Goal: Information Seeking & Learning: Find specific fact

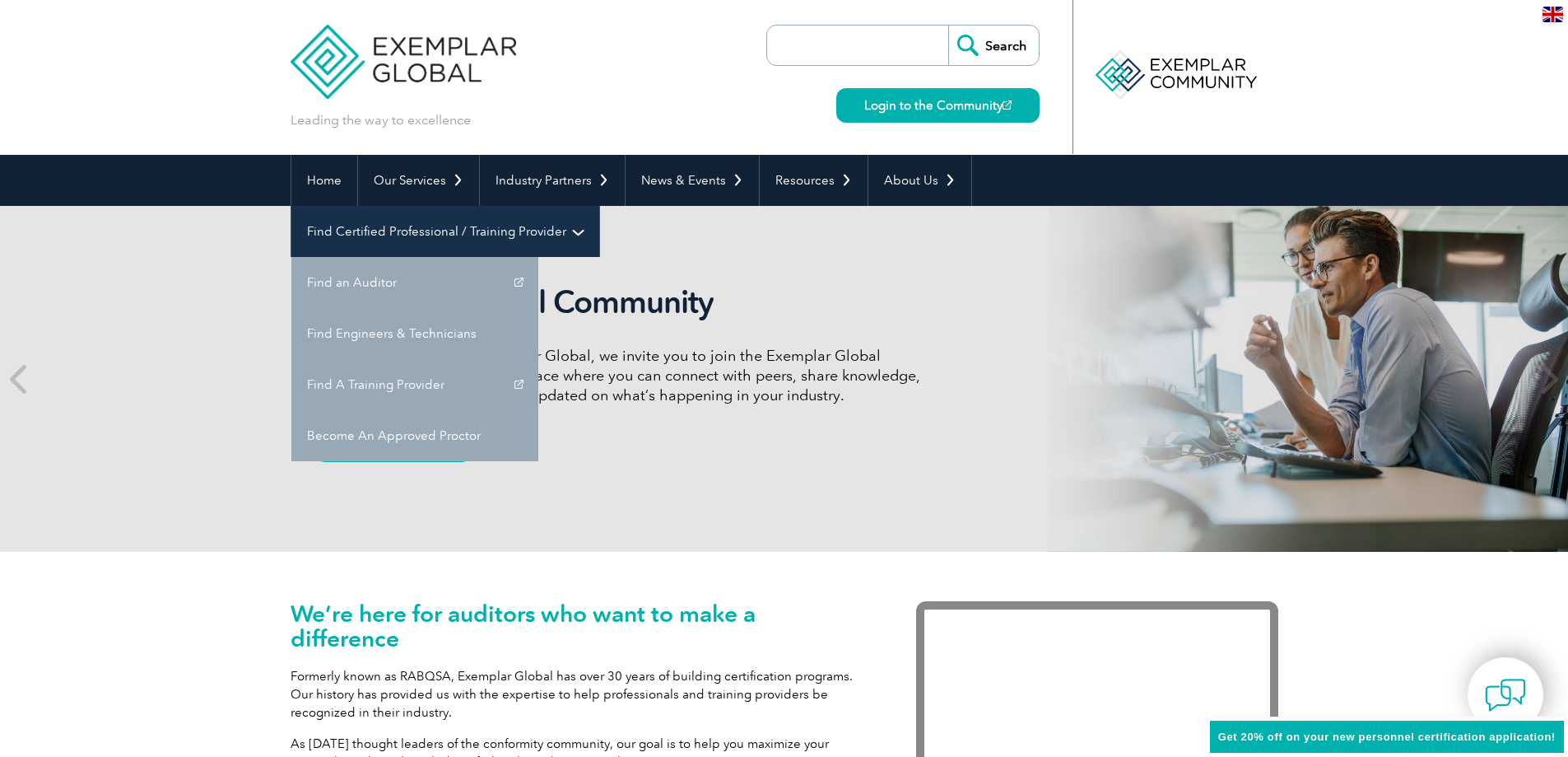
click at [599, 206] on link "Find Certified Professional / Training Provider" at bounding box center [445, 232] width 308 height 51
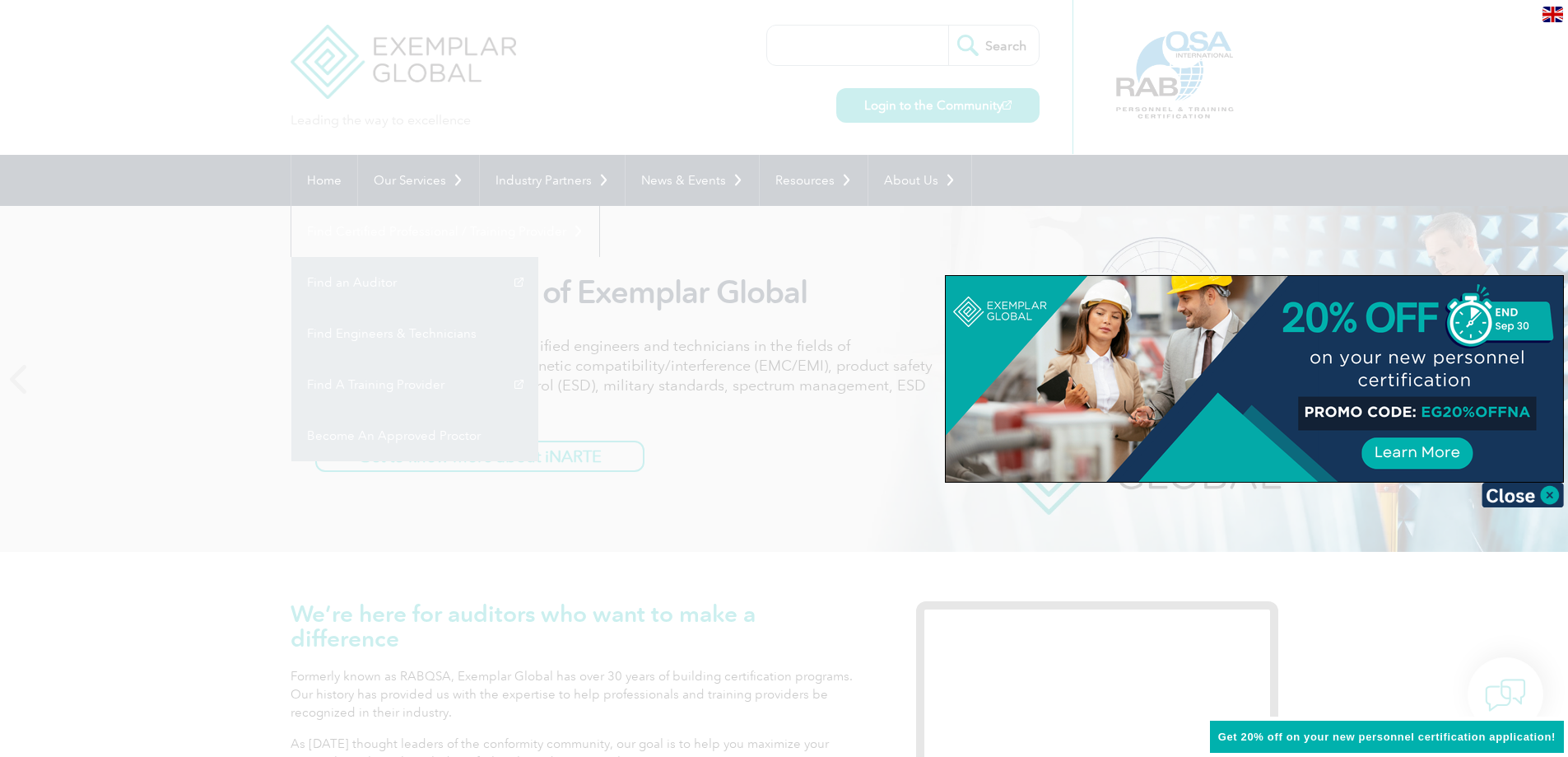
click at [689, 487] on div at bounding box center [784, 378] width 1568 height 757
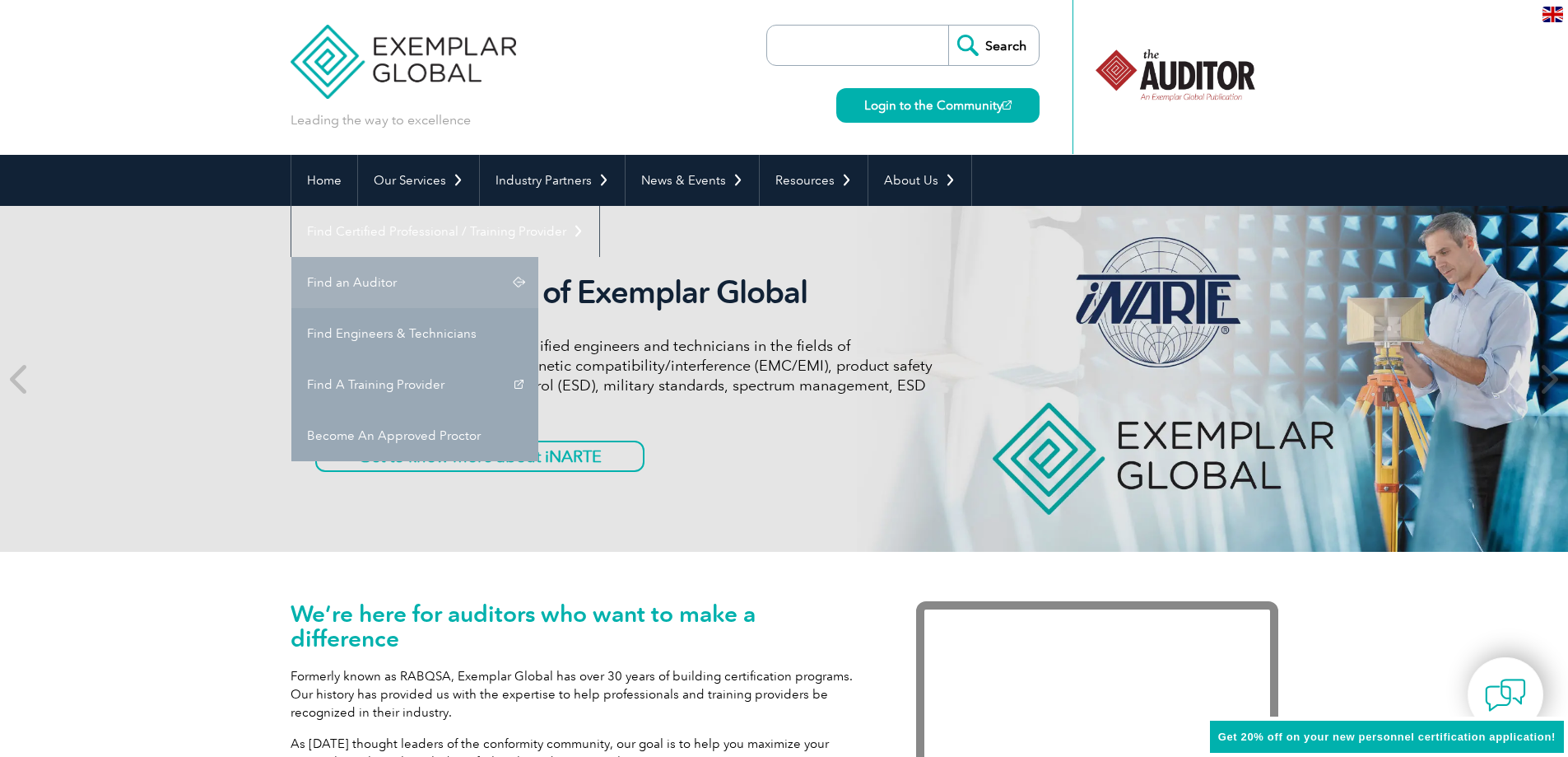
click at [538, 257] on link "Find an Auditor" at bounding box center [415, 283] width 247 height 51
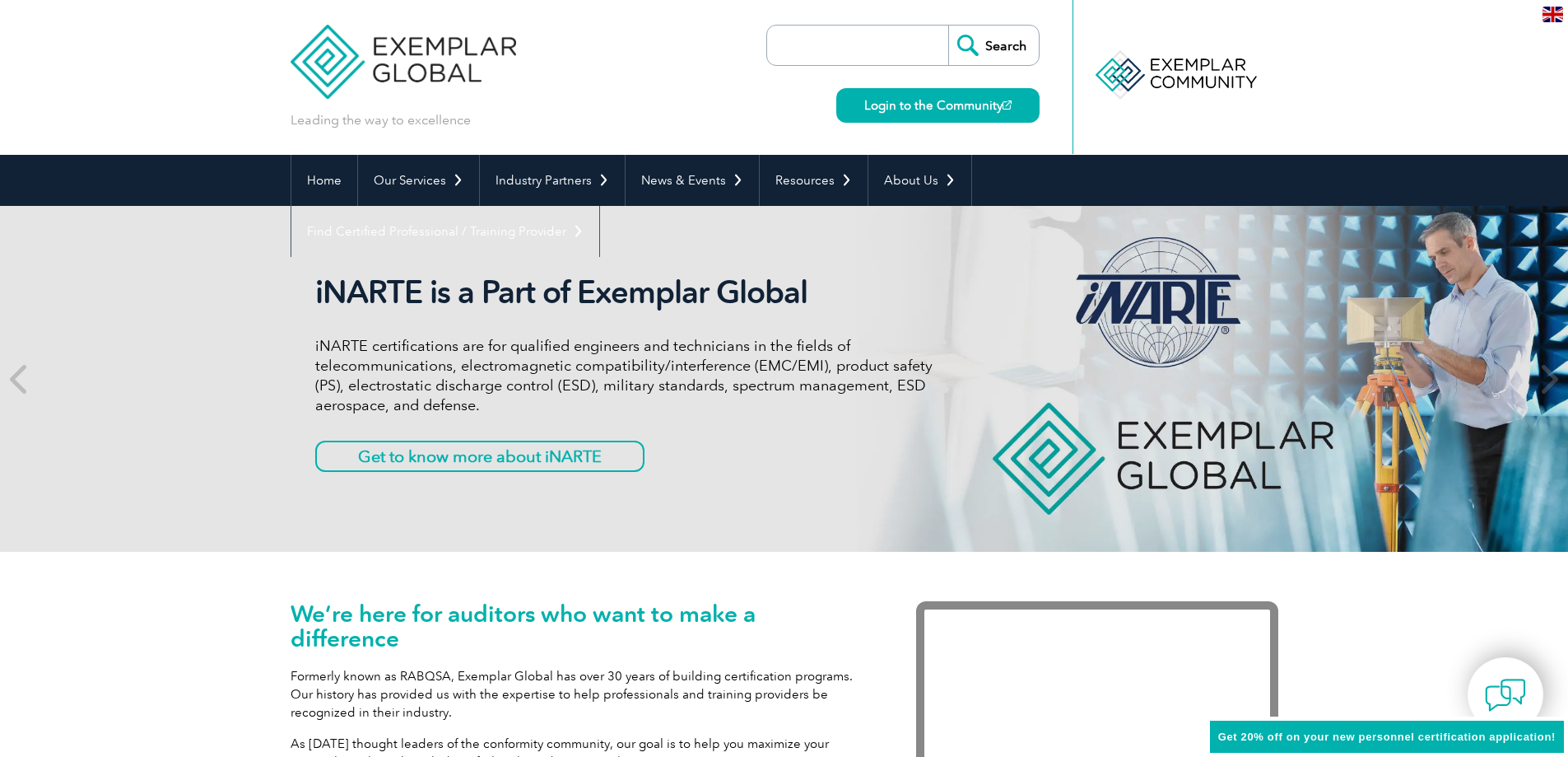
click at [879, 45] on input "search" at bounding box center [861, 45] width 173 height 39
type input "cyanide"
click at [948, 26] on input "Search" at bounding box center [993, 45] width 90 height 39
